Goal: Information Seeking & Learning: Learn about a topic

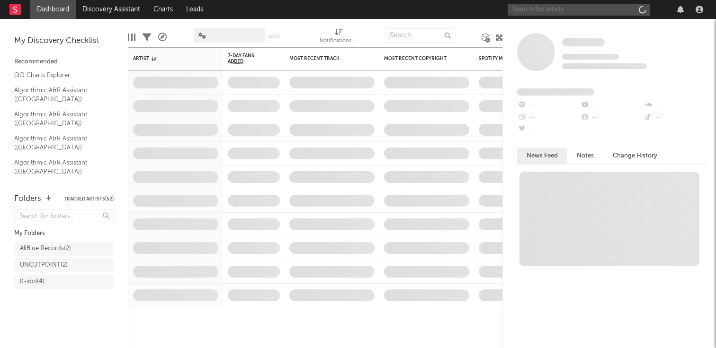
click at [583, 12] on input "text" at bounding box center [579, 10] width 142 height 12
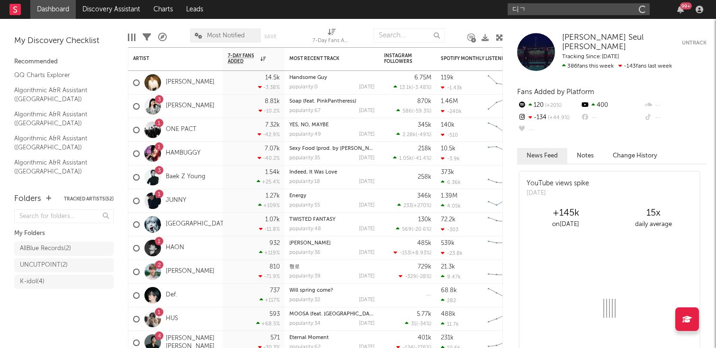
type input "디"
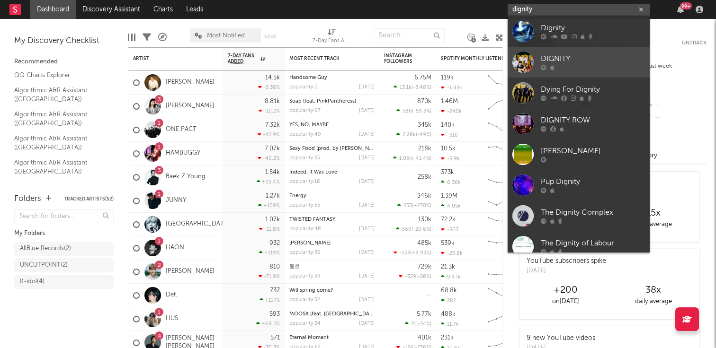
type input "dignity"
click at [522, 59] on div at bounding box center [522, 62] width 21 height 21
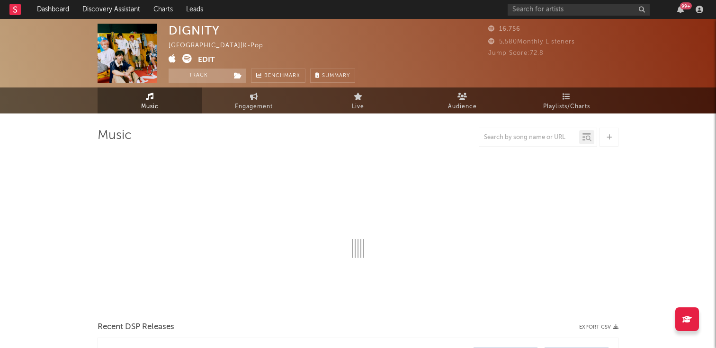
select select "6m"
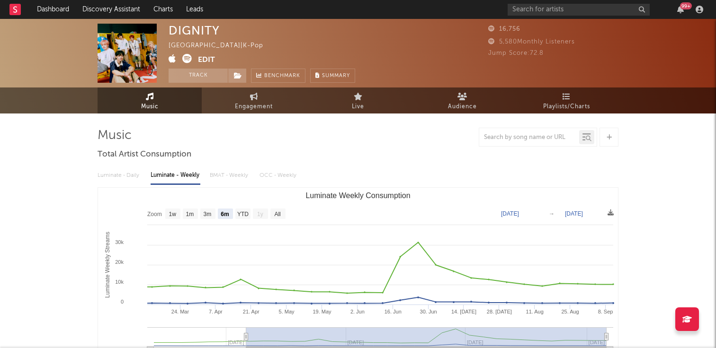
click at [188, 57] on icon at bounding box center [186, 58] width 9 height 9
